Goal: Use online tool/utility: Utilize a website feature to perform a specific function

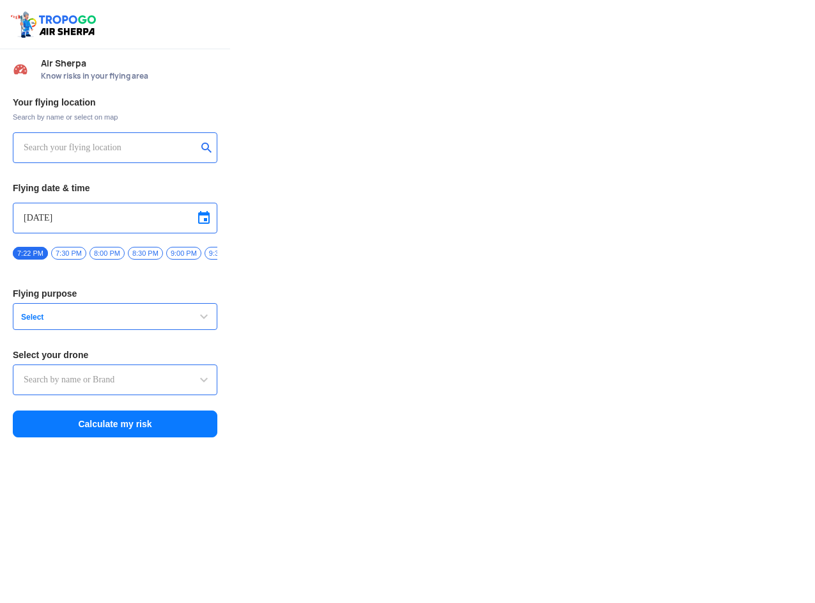
type input "Switch UAV"
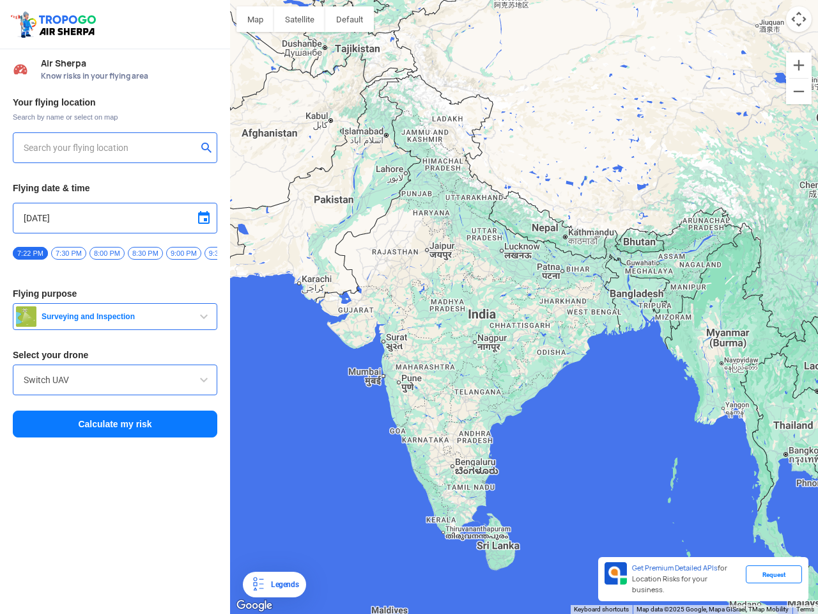
click at [55, 24] on img at bounding box center [55, 24] width 91 height 29
click at [110, 148] on input "text" at bounding box center [110, 147] width 173 height 15
click at [209, 149] on button "submit" at bounding box center [208, 149] width 15 height 13
click at [115, 218] on input "[DATE]" at bounding box center [115, 217] width 183 height 15
click at [204, 218] on div at bounding box center [409, 307] width 818 height 614
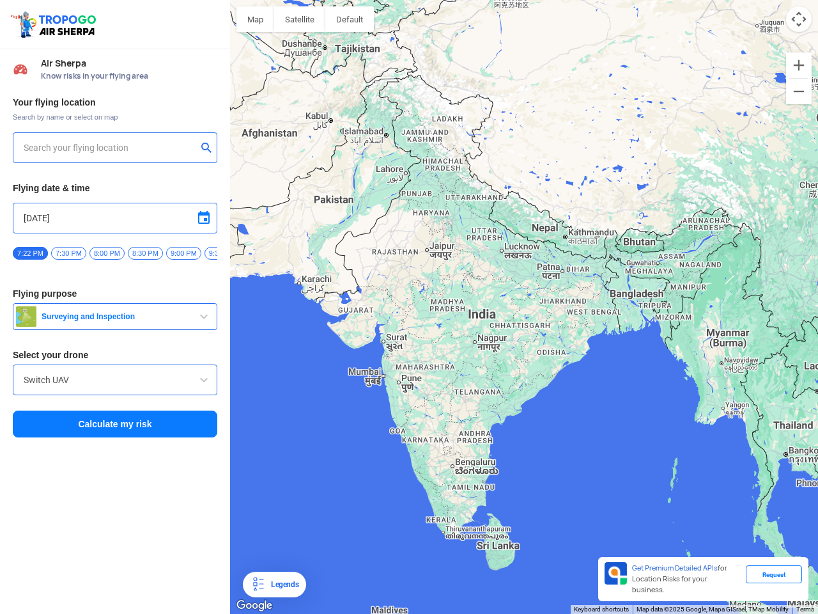
click at [30, 253] on div at bounding box center [409, 307] width 818 height 614
click at [68, 253] on div at bounding box center [409, 307] width 818 height 614
click at [107, 253] on div at bounding box center [409, 307] width 818 height 614
click at [145, 253] on div at bounding box center [409, 307] width 818 height 614
click at [183, 253] on div at bounding box center [409, 307] width 818 height 614
